Goal: Task Accomplishment & Management: Use online tool/utility

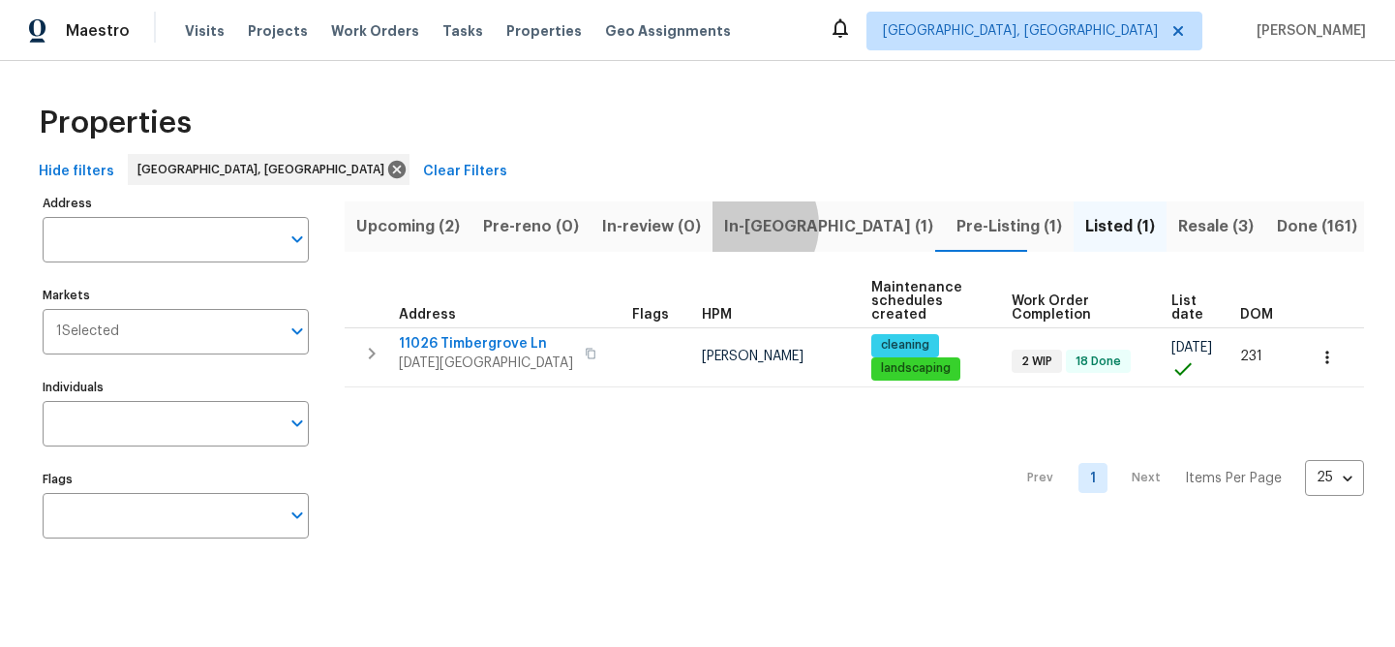
click at [739, 225] on span "In-reno (1)" at bounding box center [828, 226] width 209 height 27
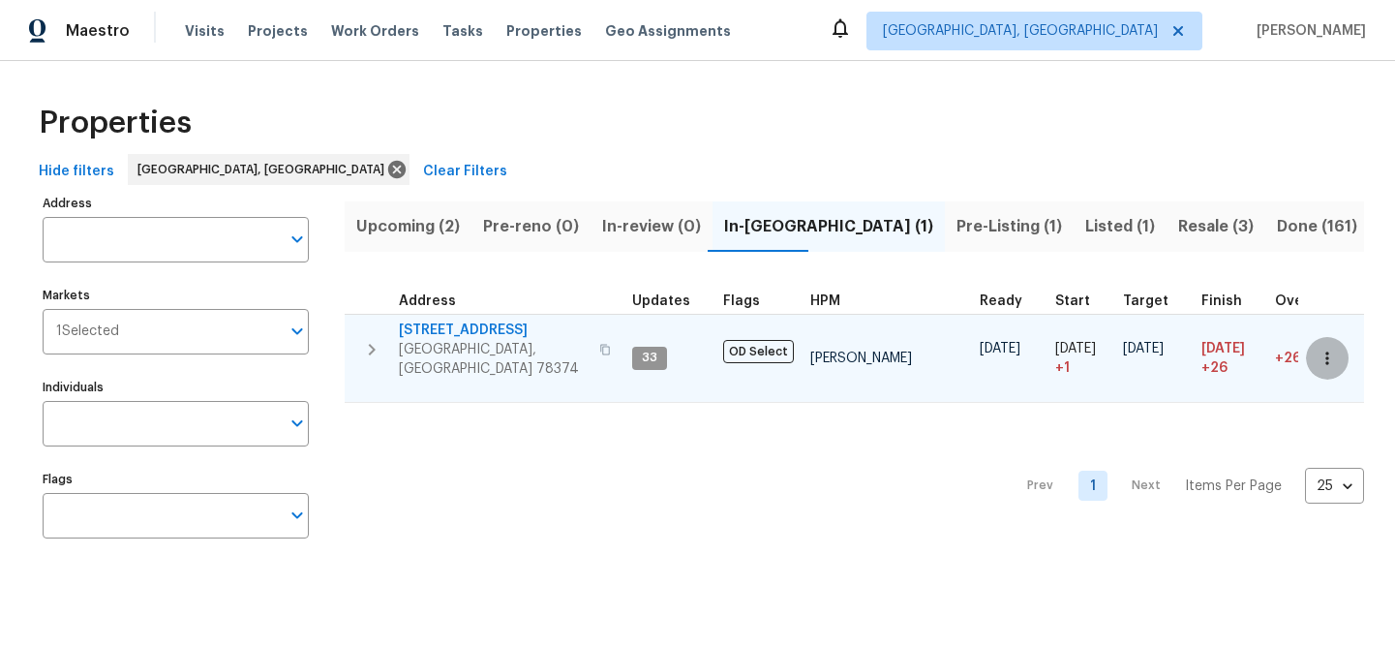
click at [1317, 348] on icon "button" at bounding box center [1326, 357] width 19 height 19
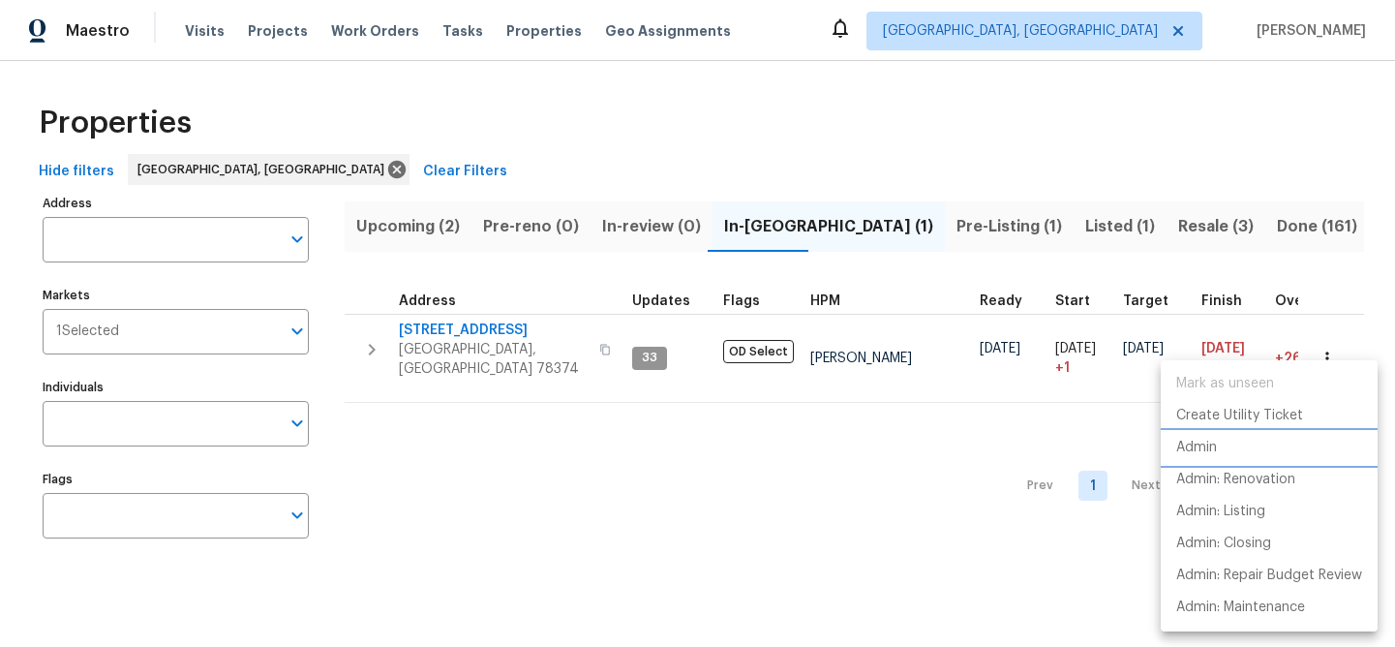
click at [1194, 446] on p "Admin" at bounding box center [1196, 447] width 41 height 20
click at [1194, 451] on p "Admin" at bounding box center [1196, 447] width 41 height 20
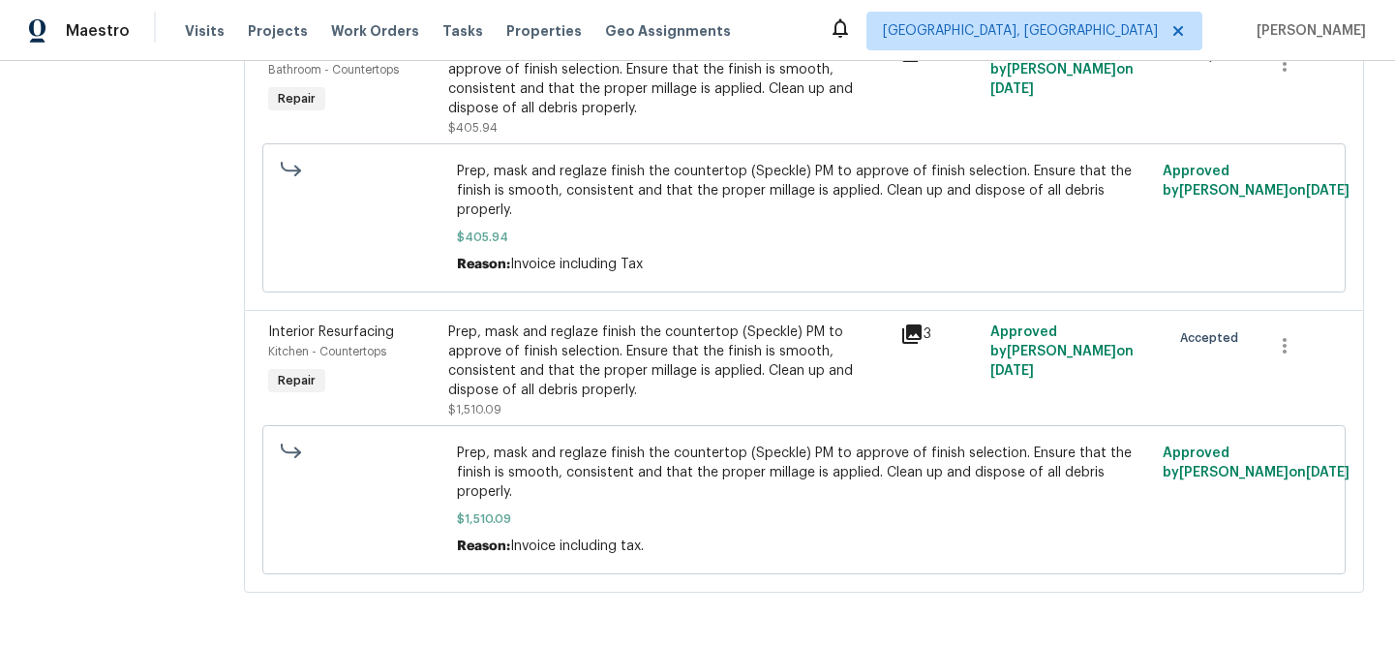
scroll to position [888, 0]
click at [667, 359] on div "Prep, mask and reglaze finish the countertop (Speckle) PM to approve of finish …" at bounding box center [667, 360] width 439 height 77
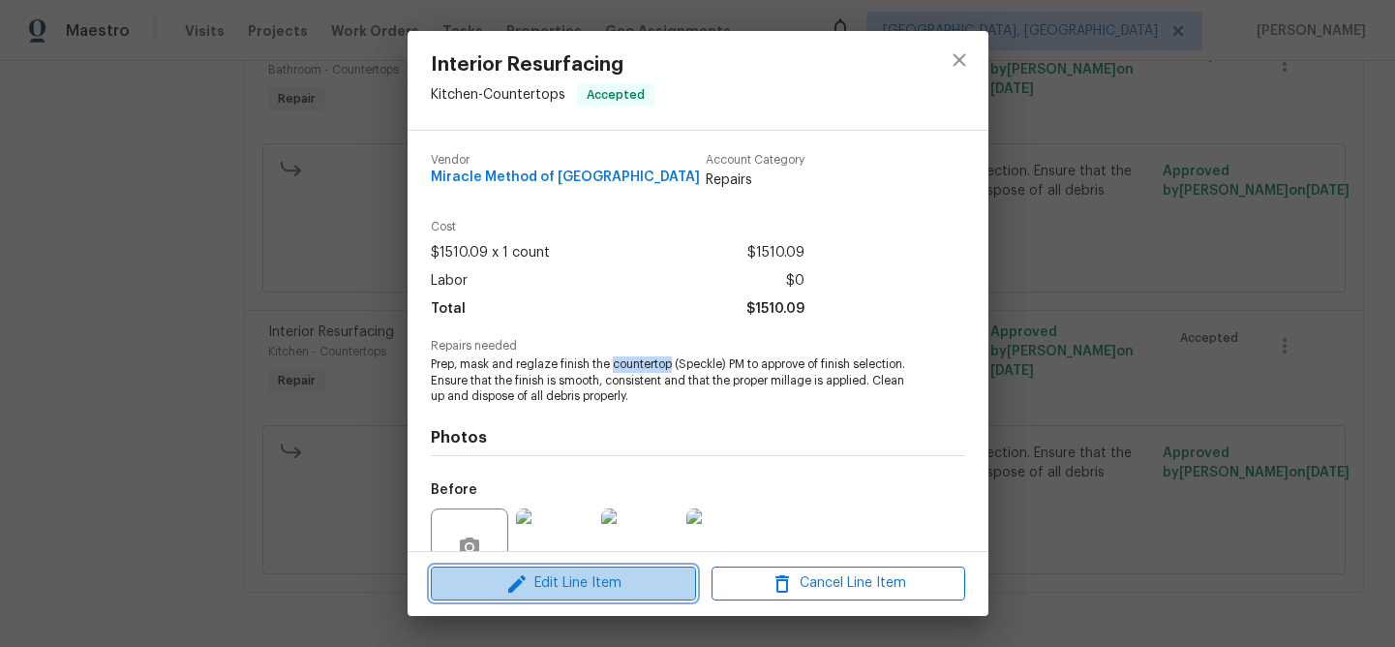
click at [595, 583] on span "Edit Line Item" at bounding box center [564, 583] width 254 height 24
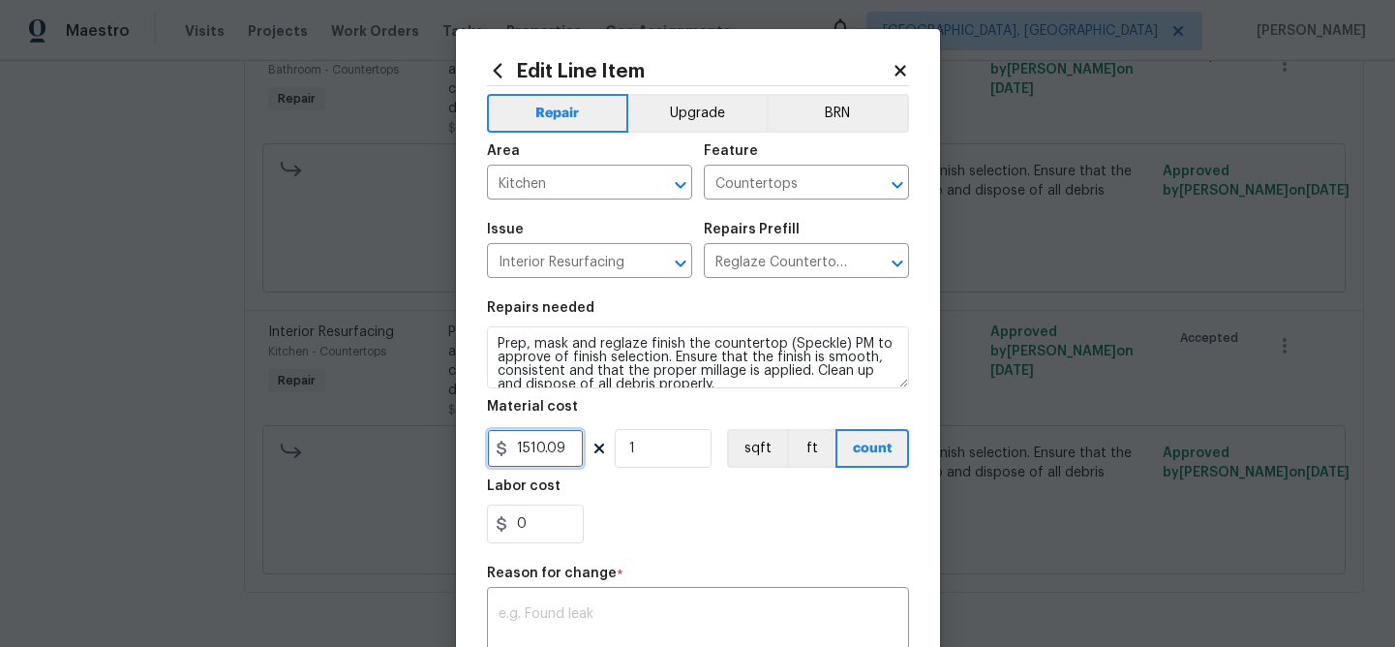
click at [558, 450] on input "1510.09" at bounding box center [535, 448] width 97 height 39
click at [560, 448] on input "1510.09" at bounding box center [535, 448] width 97 height 39
drag, startPoint x: 552, startPoint y: 448, endPoint x: 508, endPoint y: 447, distance: 43.6
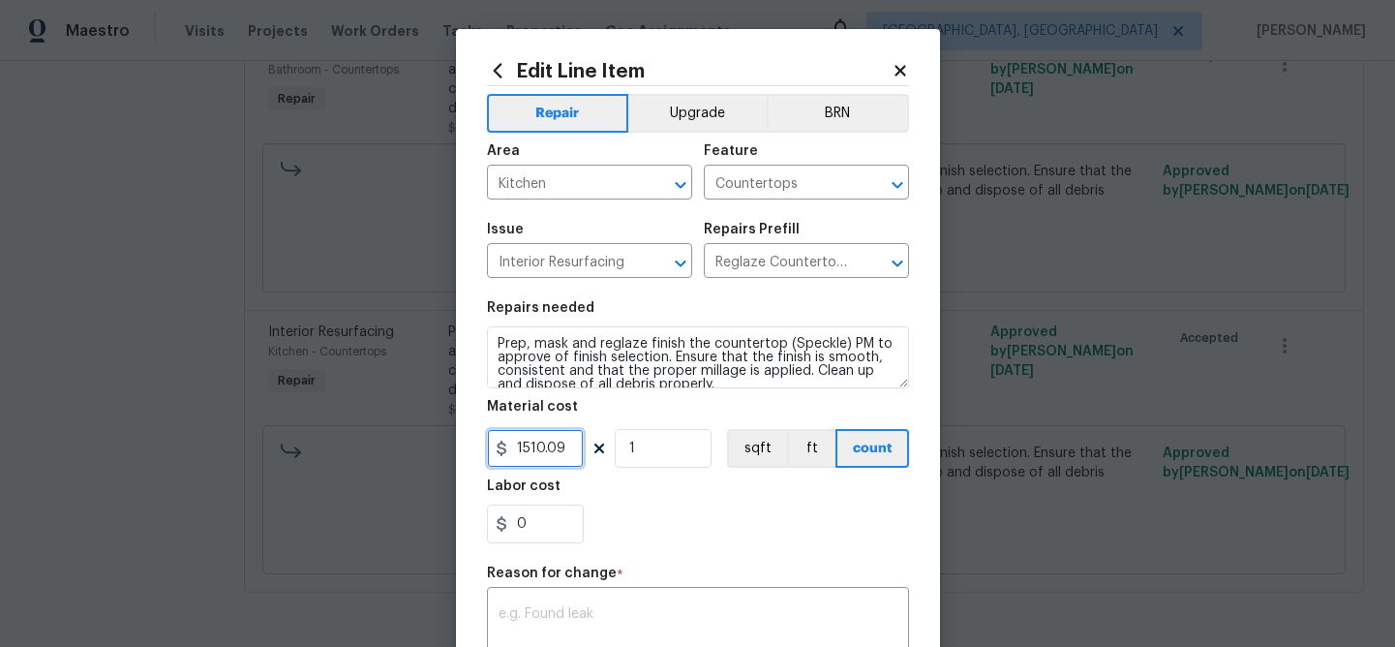
click at [508, 447] on input "1510.09" at bounding box center [535, 448] width 97 height 39
type input "1726.59"
click at [566, 618] on textarea at bounding box center [697, 627] width 399 height 41
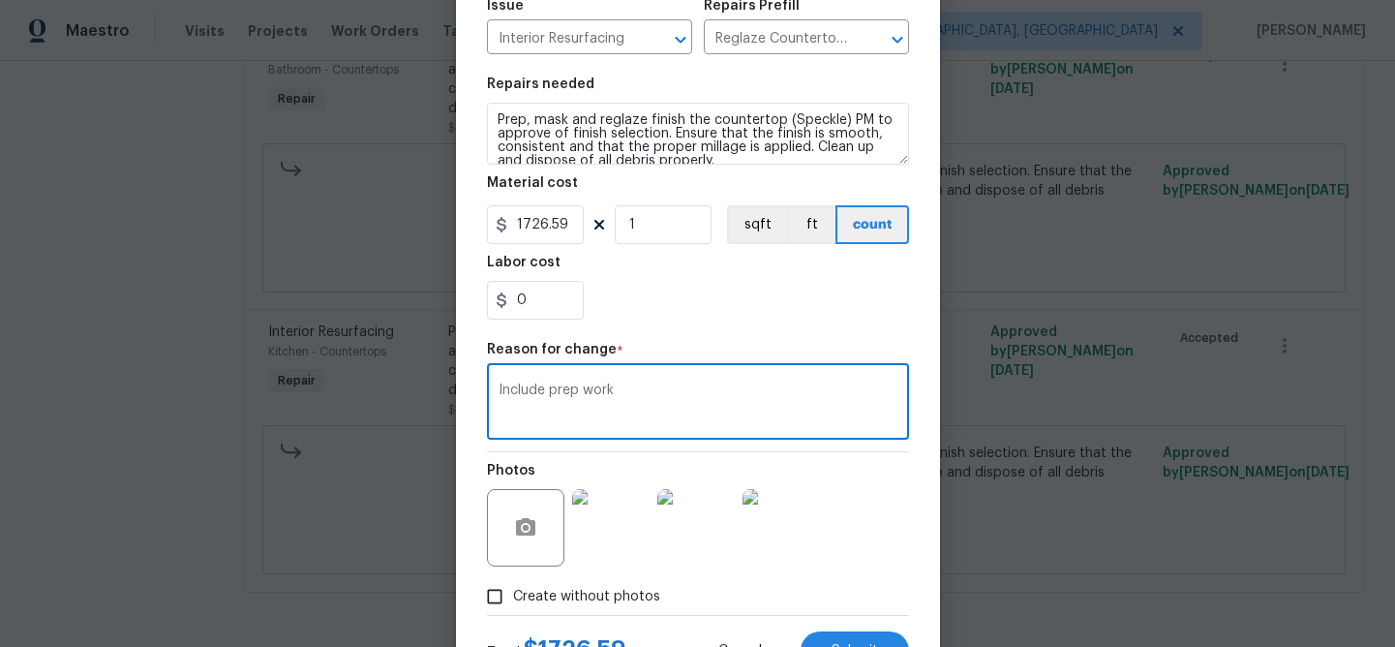
scroll to position [307, 0]
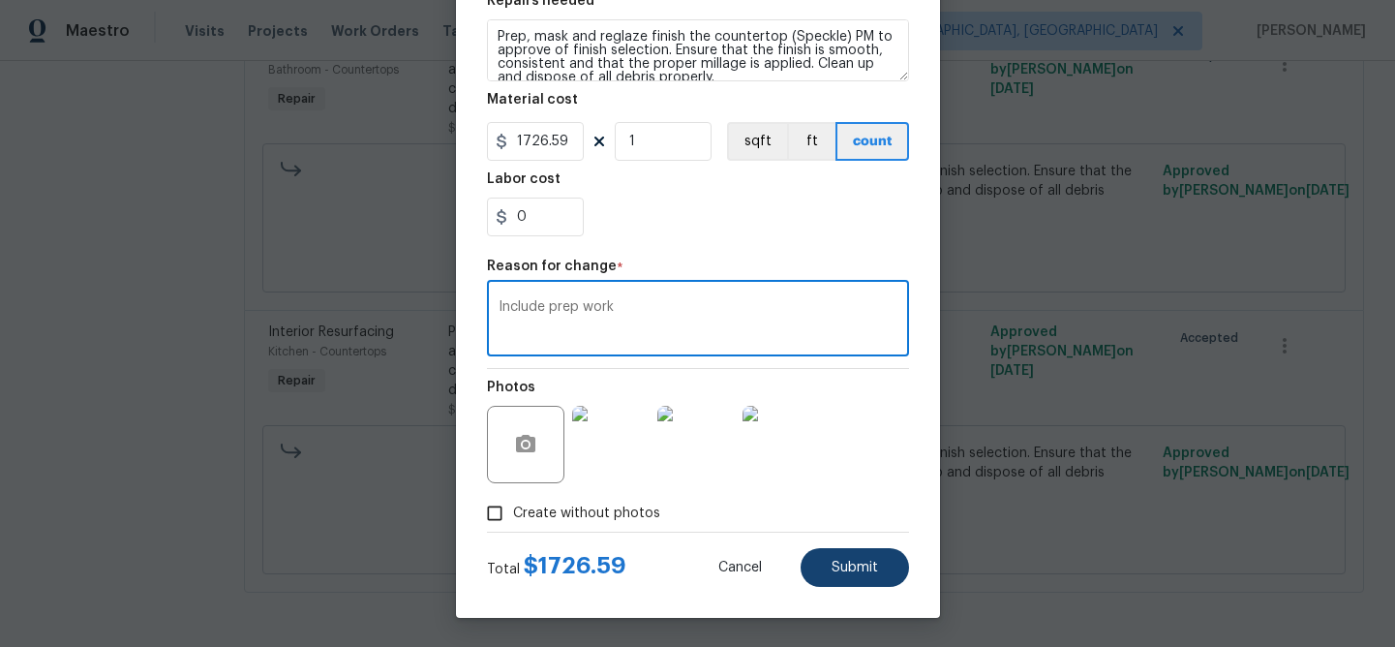
type textarea "Include prep work"
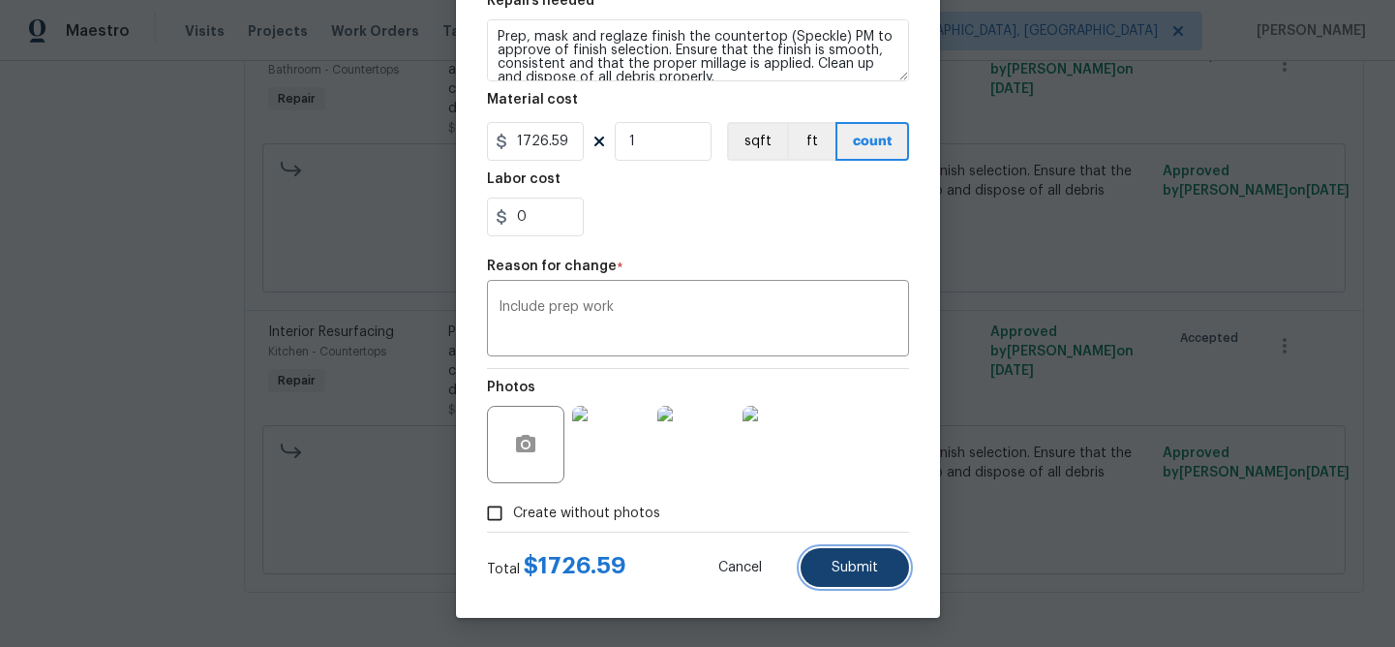
click at [858, 562] on span "Submit" at bounding box center [854, 567] width 46 height 15
type input "1510.09"
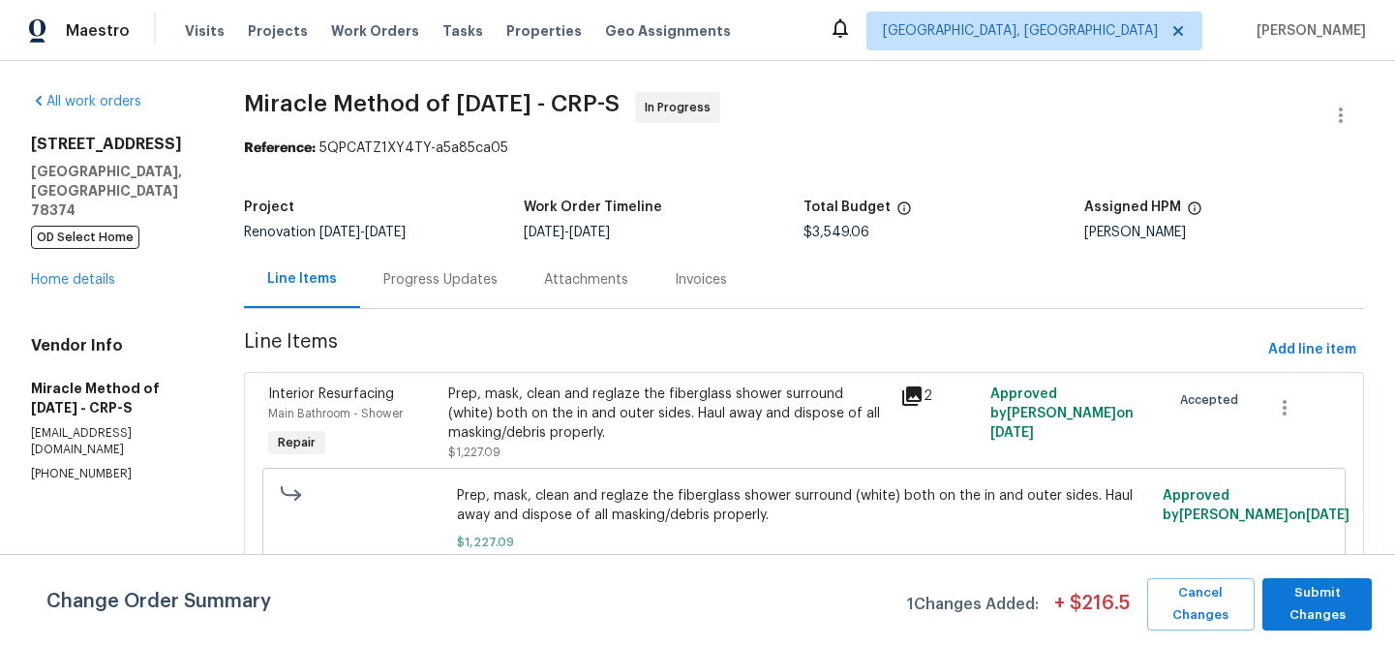
scroll to position [4, 0]
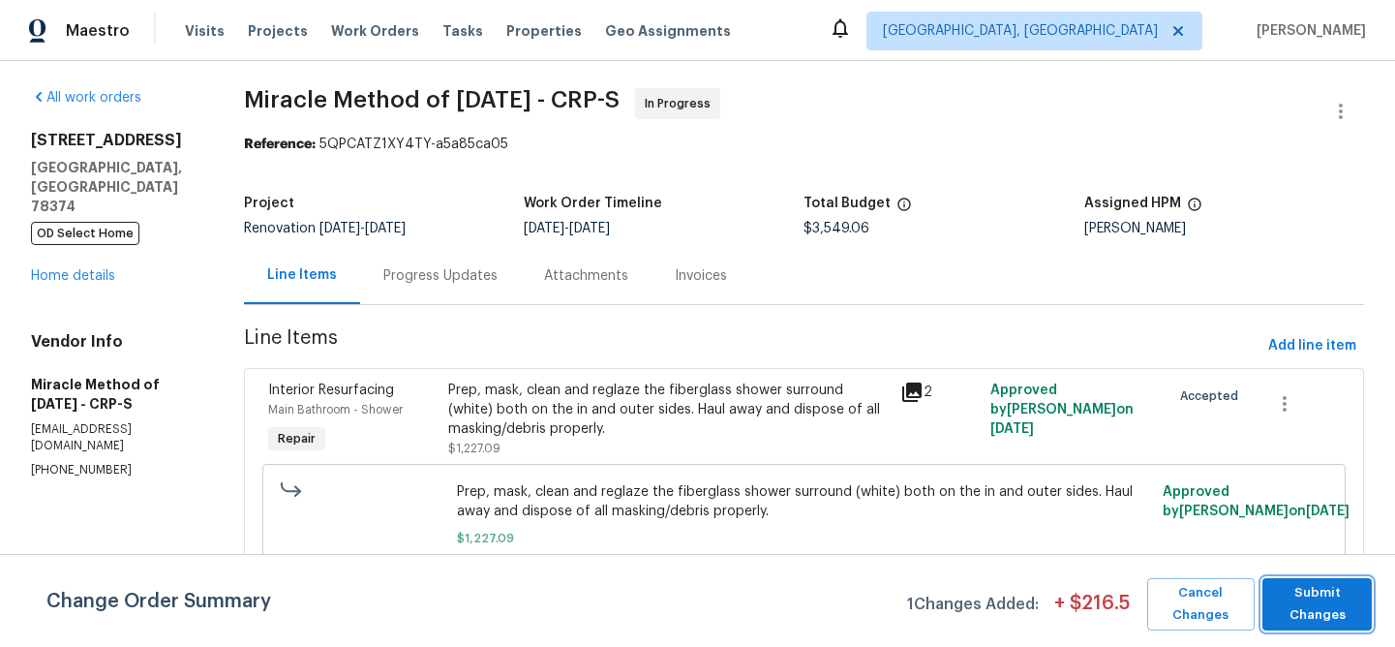
click at [1320, 608] on span "Submit Changes" at bounding box center [1317, 604] width 90 height 45
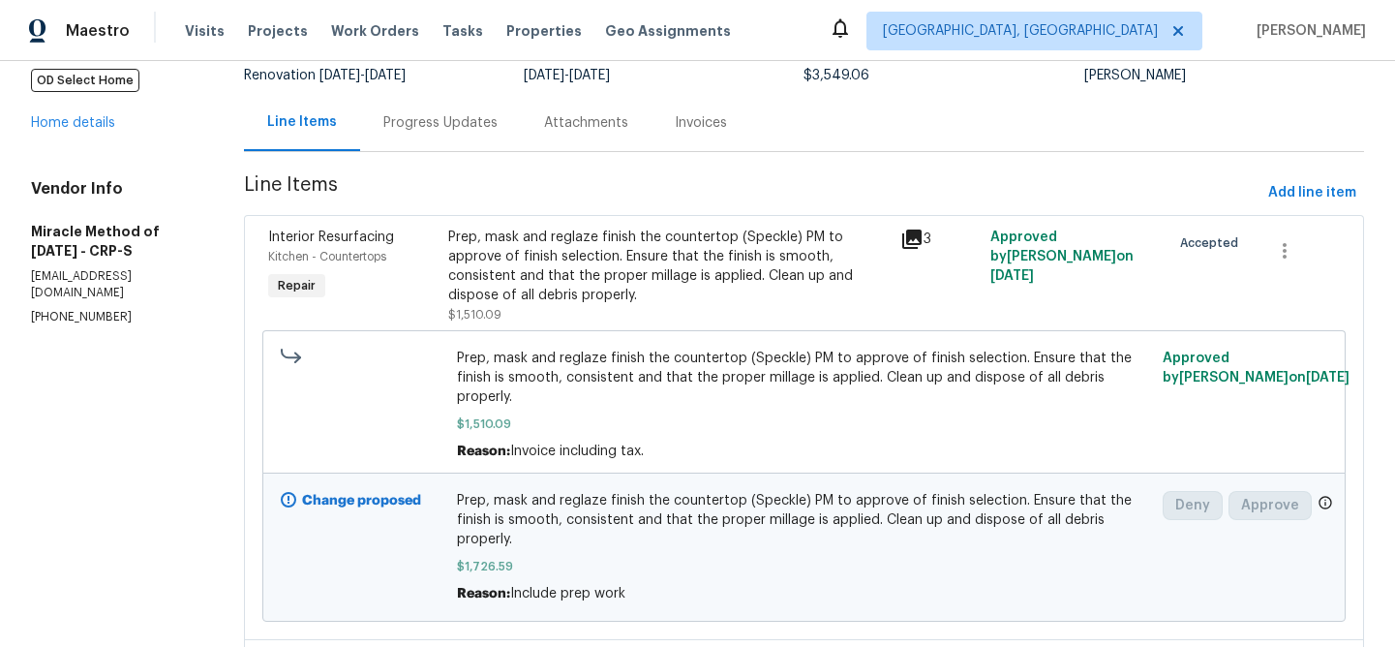
scroll to position [0, 0]
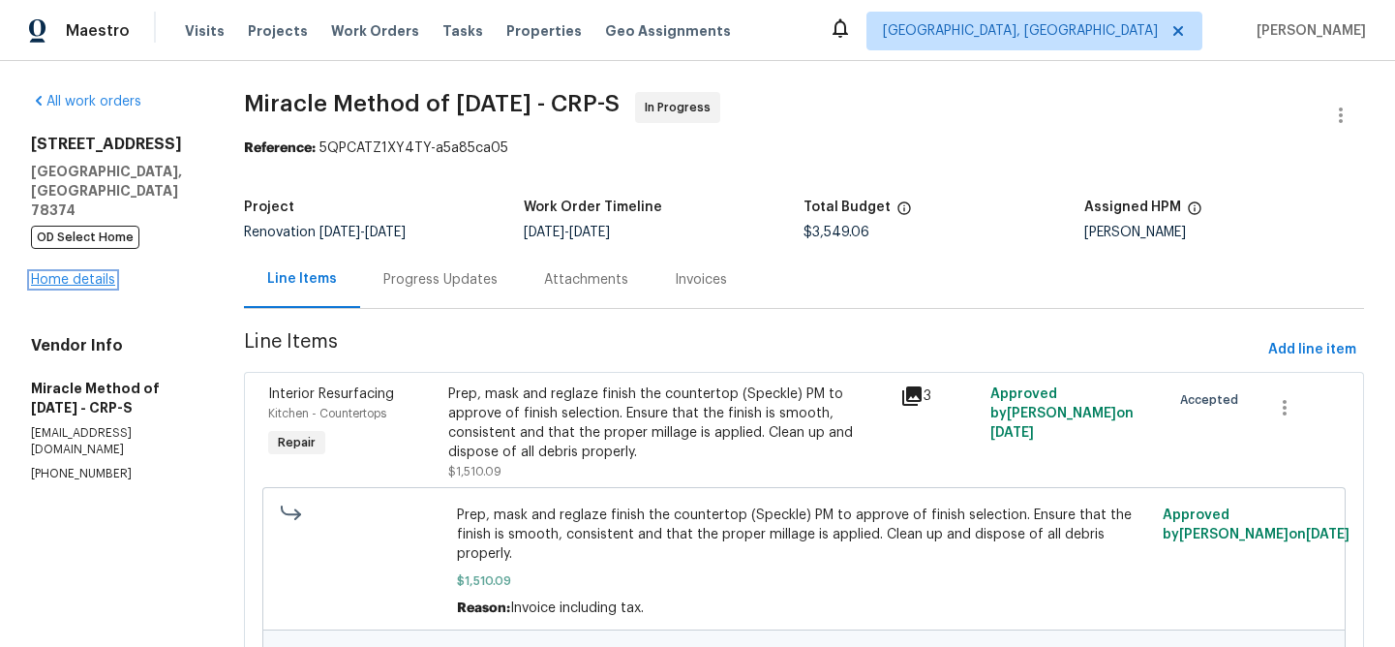
click at [70, 273] on link "Home details" at bounding box center [73, 280] width 84 height 14
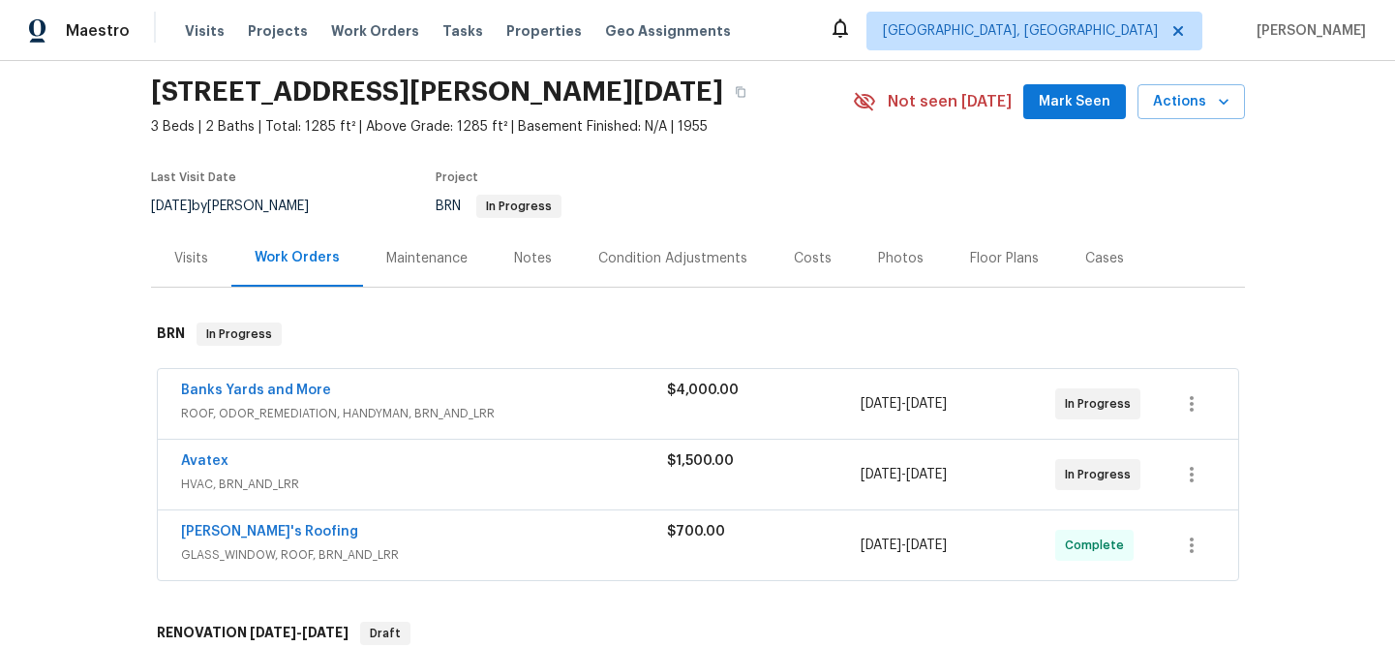
scroll to position [153, 0]
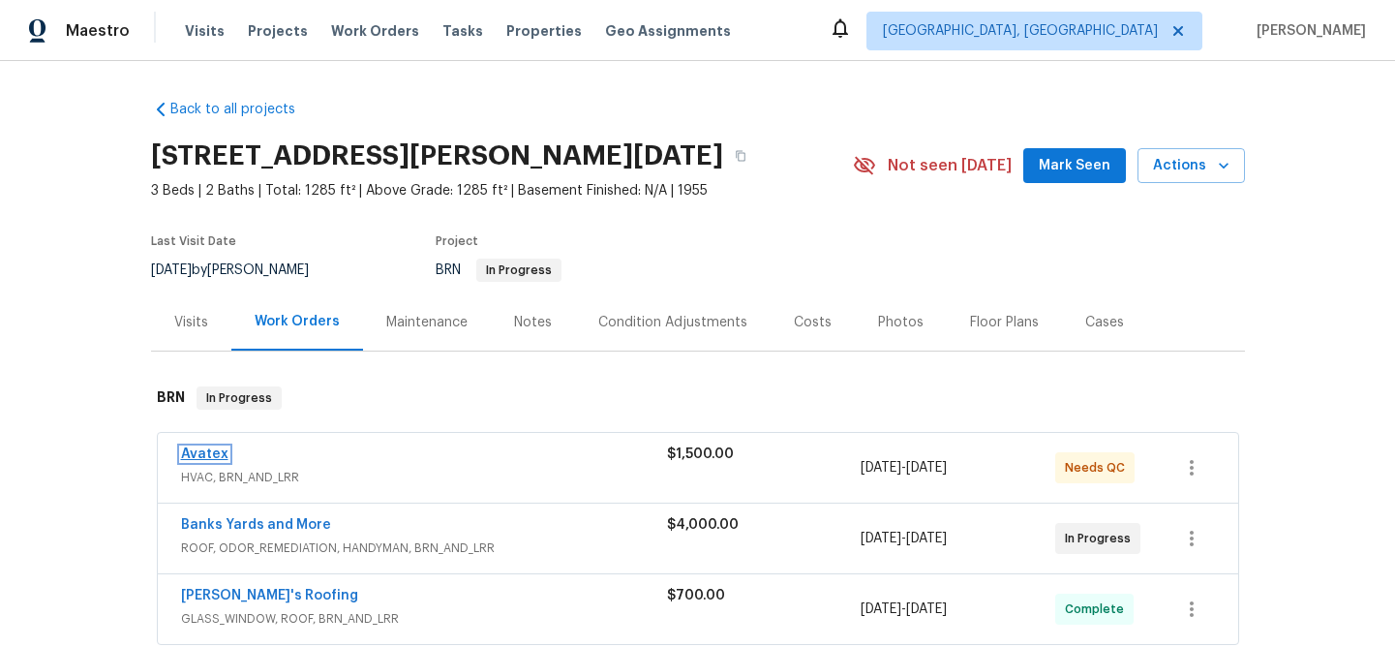
click at [199, 452] on link "Avatex" at bounding box center [204, 454] width 47 height 14
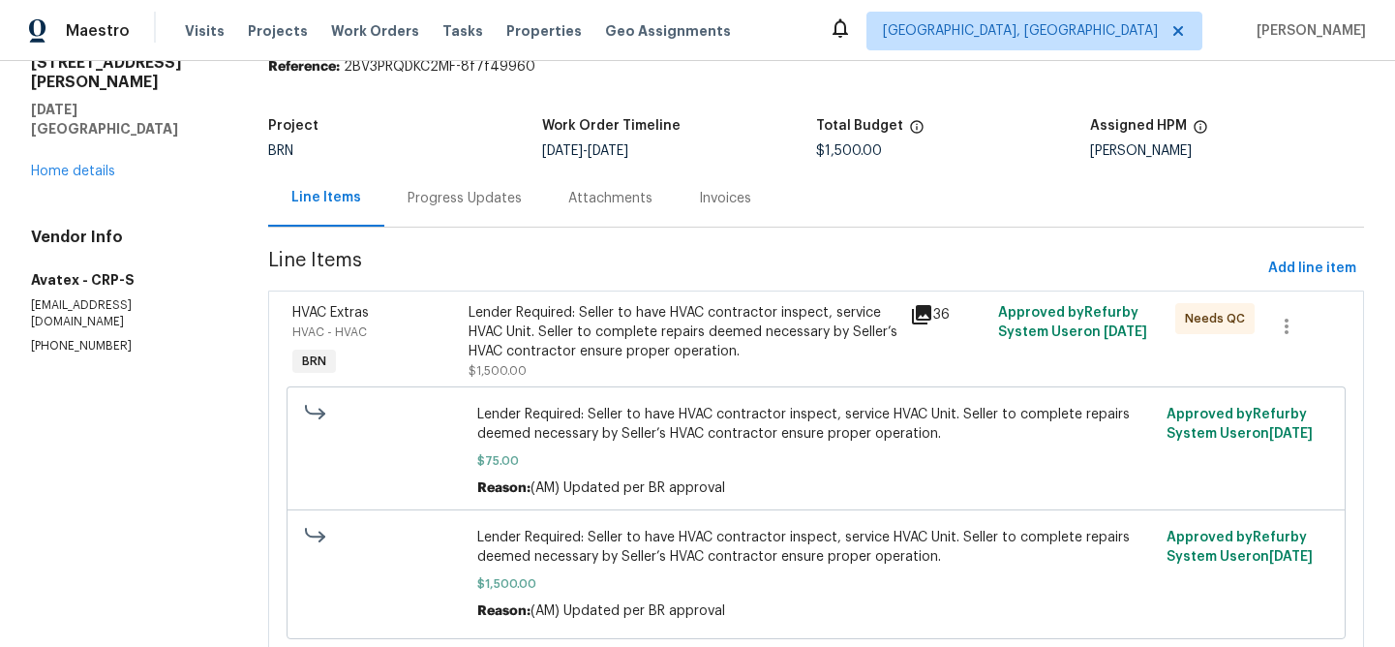
scroll to position [97, 0]
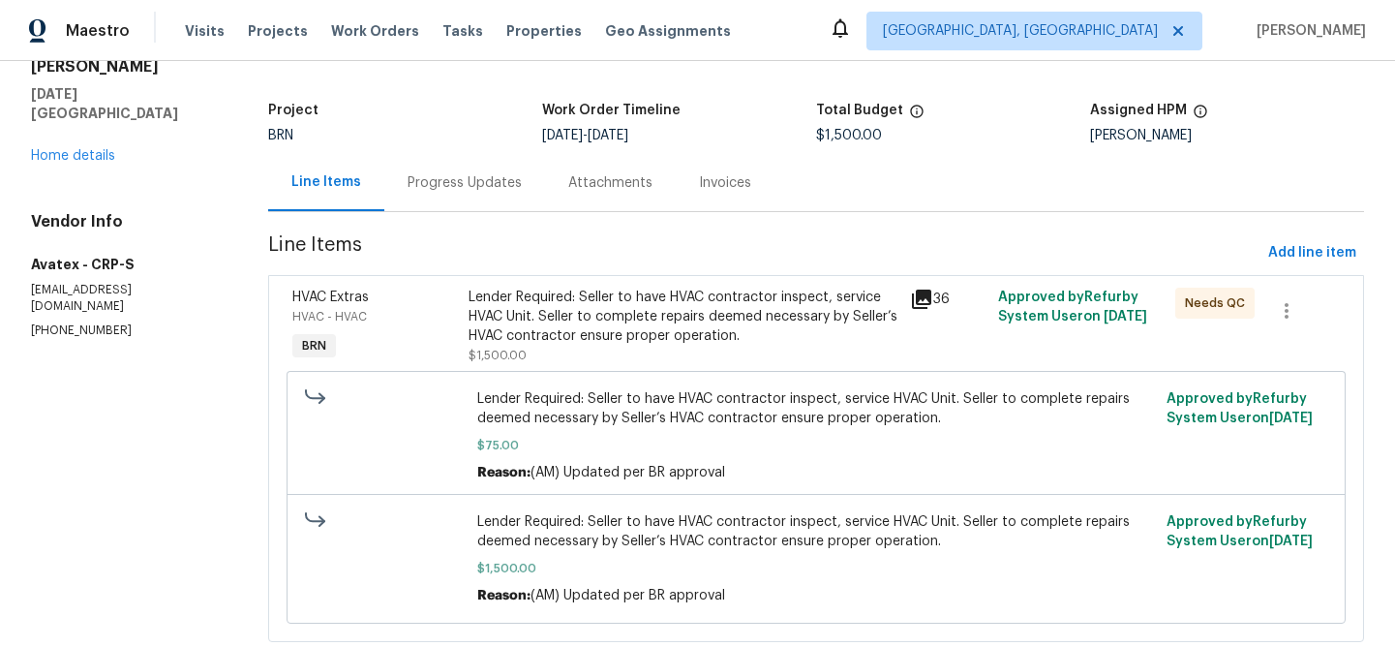
click at [443, 191] on div "Progress Updates" at bounding box center [464, 182] width 114 height 19
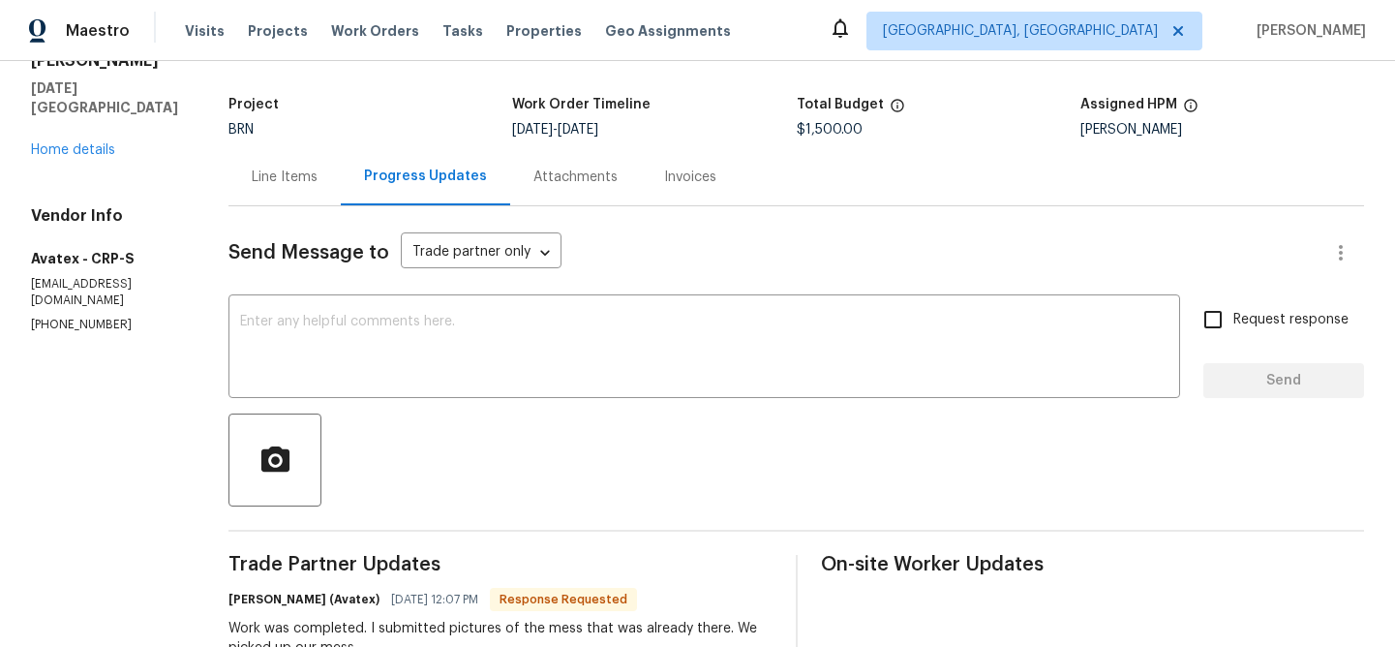
scroll to position [4, 0]
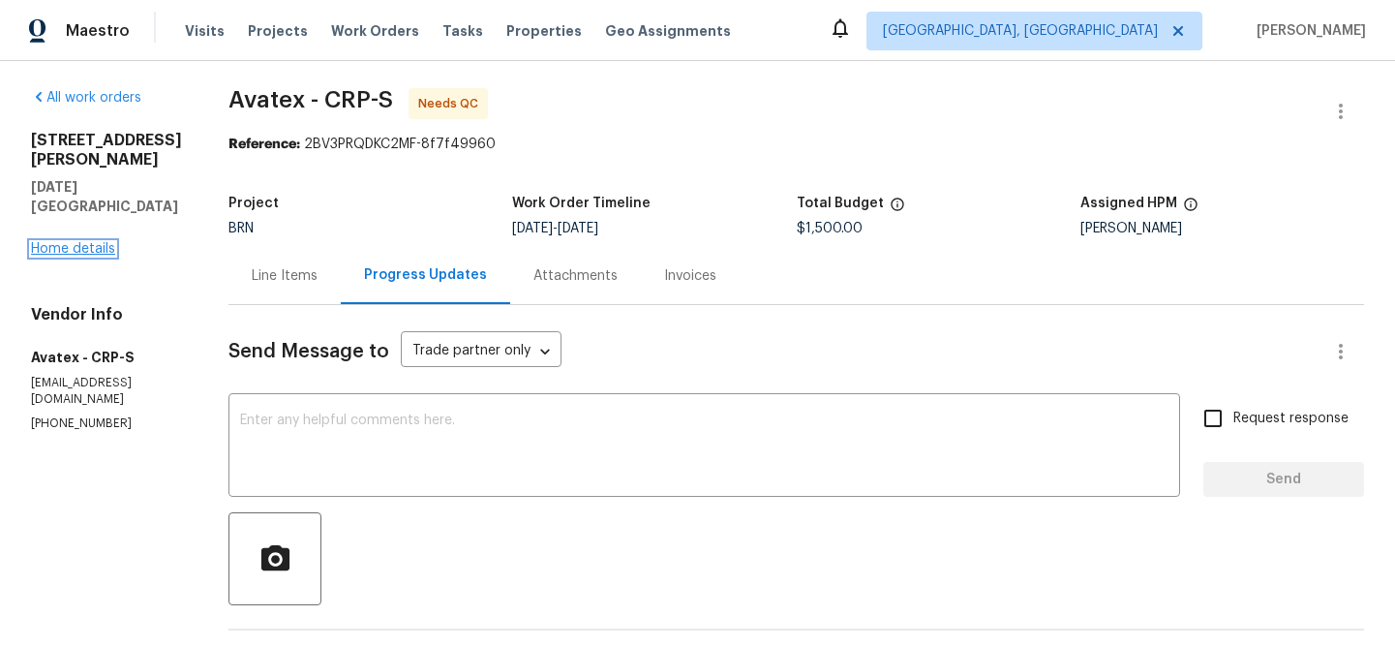
click at [71, 242] on link "Home details" at bounding box center [73, 249] width 84 height 14
